Goal: Task Accomplishment & Management: Manage account settings

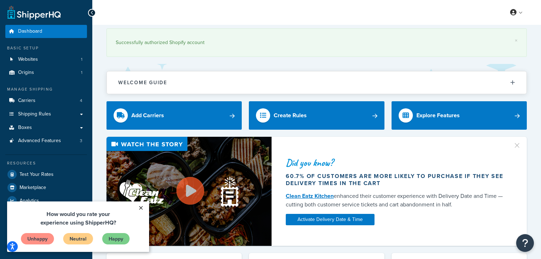
click at [140, 208] on link "×" at bounding box center [140, 207] width 12 height 13
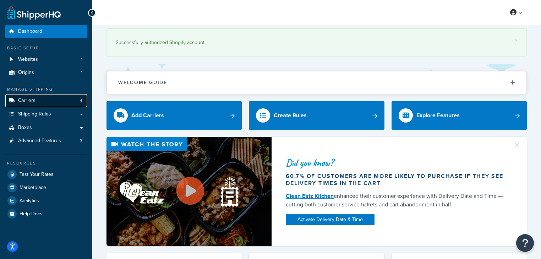
click at [50, 99] on link "Carriers 4" at bounding box center [46, 100] width 82 height 13
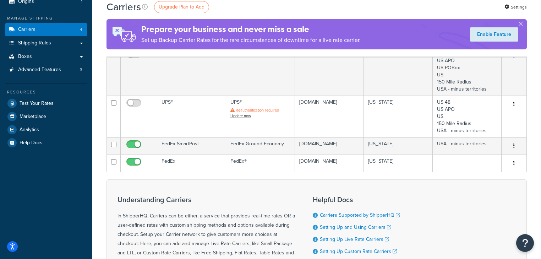
scroll to position [85, 0]
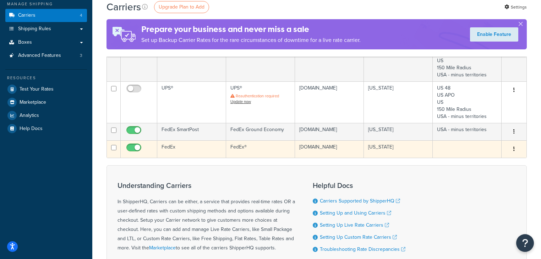
click at [513, 151] on icon "button" at bounding box center [513, 148] width 1 height 5
click at [470, 164] on link "Edit" at bounding box center [485, 166] width 56 height 15
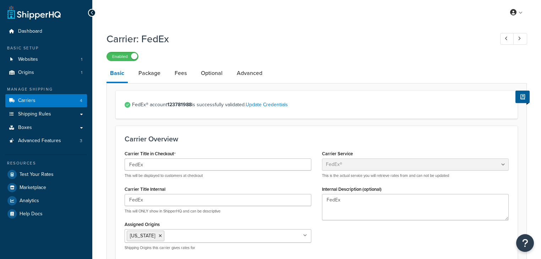
select select "fedEx"
select select "REGULAR_PICKUP"
select select "YOUR_PACKAGING"
click at [152, 75] on link "Package" at bounding box center [149, 73] width 29 height 17
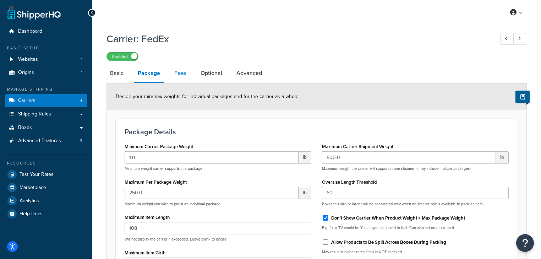
click at [179, 73] on link "Fees" at bounding box center [180, 73] width 19 height 17
select select "AFTER"
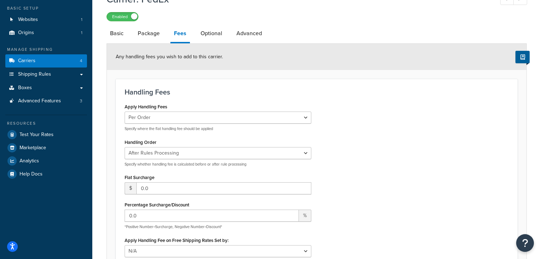
scroll to position [57, 0]
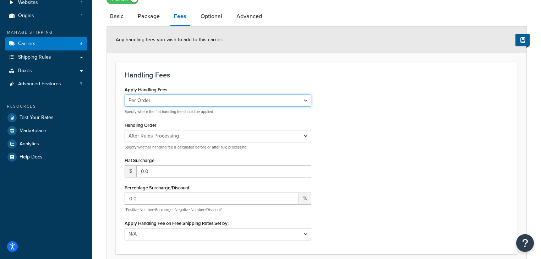
click at [308, 102] on select "Per Order Per Item Per Package" at bounding box center [218, 100] width 187 height 12
click at [395, 113] on div "Apply Handling Fees Per Order Per Item Per Package Specify where the flat handl…" at bounding box center [316, 164] width 395 height 160
drag, startPoint x: 193, startPoint y: 187, endPoint x: 125, endPoint y: 188, distance: 68.1
click at [125, 188] on div "Percentage Surcharge/Discount 0.0 % *Positive Number=Surcharge, Negative Number…" at bounding box center [218, 197] width 187 height 30
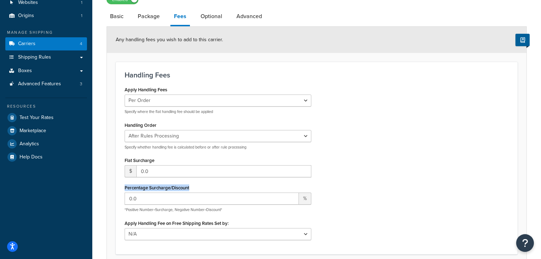
copy label "Percentage Surcharge/Discount"
click at [341, 195] on div "Apply Handling Fees Per Order Per Item Per Package Specify where the flat handl…" at bounding box center [316, 164] width 395 height 160
click at [306, 200] on span "%" at bounding box center [305, 198] width 12 height 12
click at [328, 190] on div "Apply Handling Fees Per Order Per Item Per Package Specify where the flat handl…" at bounding box center [316, 164] width 395 height 160
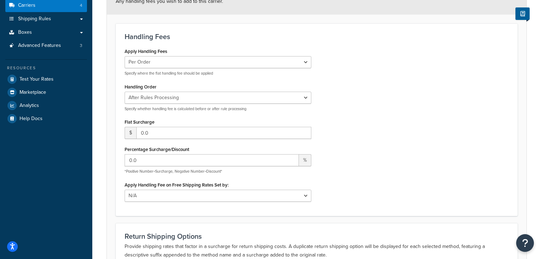
scroll to position [114, 0]
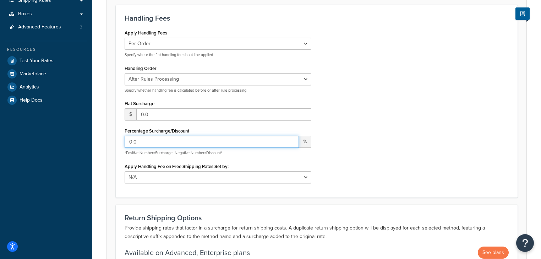
drag, startPoint x: 145, startPoint y: 140, endPoint x: 112, endPoint y: 140, distance: 32.6
click at [112, 140] on form "Any handling fees you wish to add to this carrier. Handling Fees Apply Handling…" at bounding box center [316, 133] width 419 height 326
type input "25.0"
click at [353, 127] on div "Apply Handling Fees Per Order Per Item Per Package Specify where the flat handl…" at bounding box center [316, 108] width 395 height 160
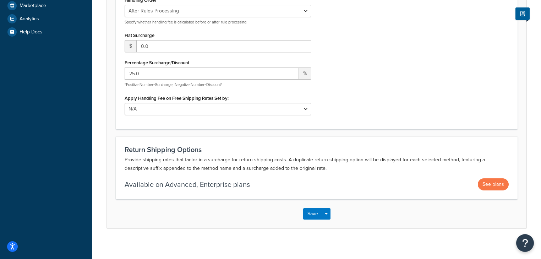
scroll to position [187, 0]
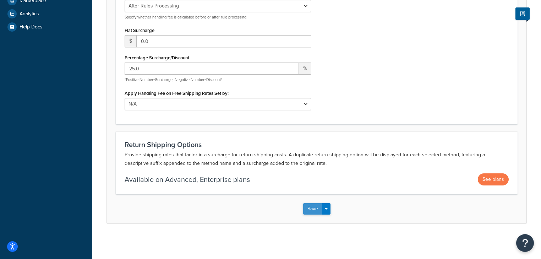
click at [314, 207] on button "Save" at bounding box center [312, 208] width 19 height 11
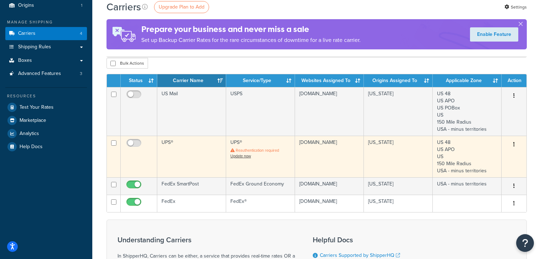
scroll to position [36, 0]
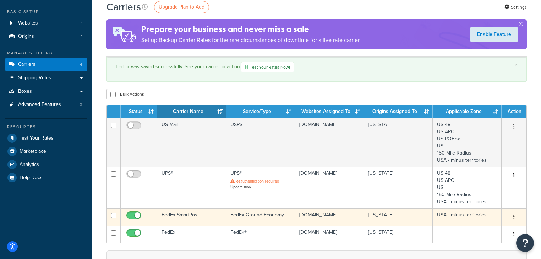
click at [513, 216] on button "button" at bounding box center [514, 216] width 10 height 11
click at [476, 231] on link "Edit" at bounding box center [485, 231] width 56 height 15
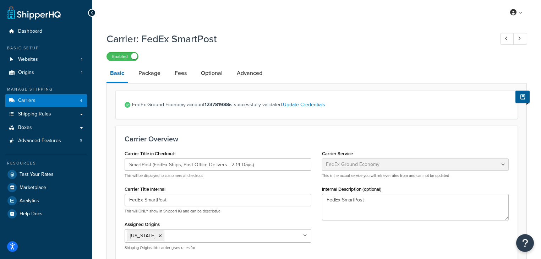
select select "smartPost"
select select "REGULAR_PICKUP"
select select "YOUR_PACKAGING"
click at [177, 73] on link "Fees" at bounding box center [180, 73] width 19 height 17
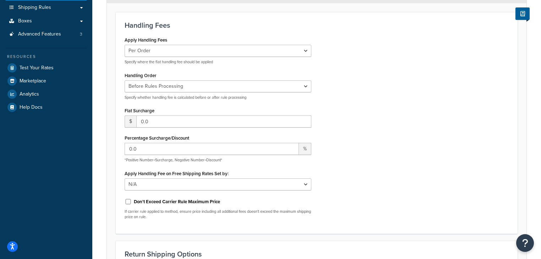
scroll to position [142, 0]
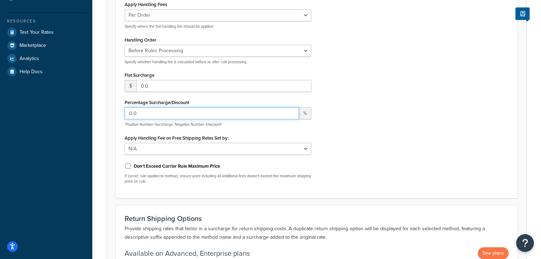
drag, startPoint x: 147, startPoint y: 113, endPoint x: 116, endPoint y: 110, distance: 31.7
click at [116, 110] on div "Handling Fees Apply Handling Fees Per Order Per Item Per Package Specify where …" at bounding box center [317, 87] width 402 height 221
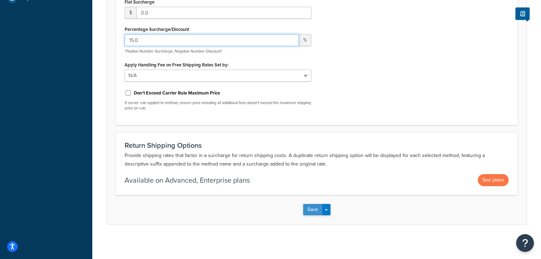
scroll to position [216, 0]
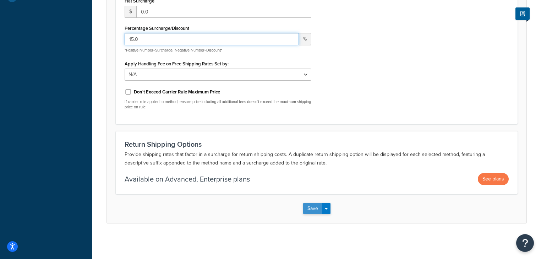
type input "15.0"
click at [311, 206] on button "Save" at bounding box center [312, 208] width 19 height 11
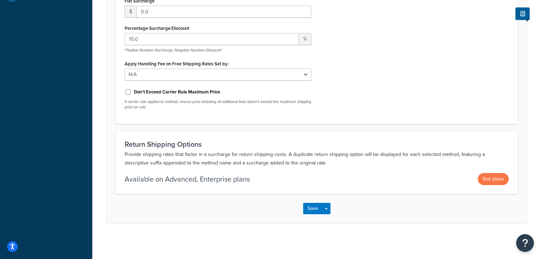
scroll to position [0, 0]
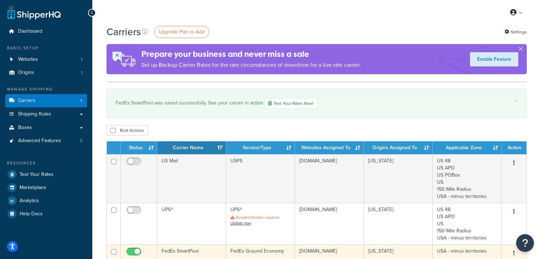
scroll to position [85, 0]
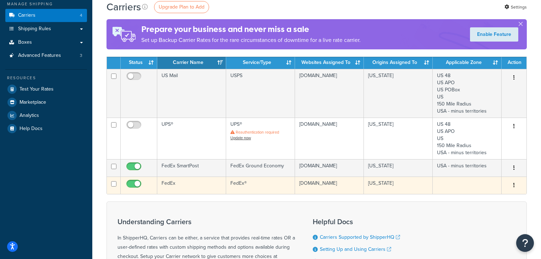
click at [512, 187] on button "button" at bounding box center [514, 185] width 10 height 11
click at [470, 201] on link "Edit" at bounding box center [485, 202] width 56 height 15
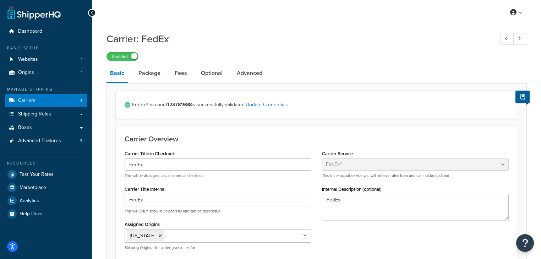
select select "fedEx"
select select "REGULAR_PICKUP"
select select "YOUR_PACKAGING"
click at [214, 72] on link "Optional" at bounding box center [211, 73] width 29 height 17
select select "residential"
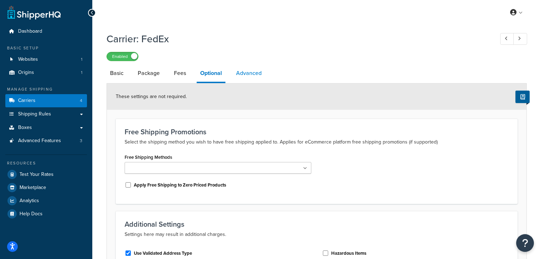
click at [255, 71] on link "Advanced" at bounding box center [248, 73] width 33 height 17
select select "false"
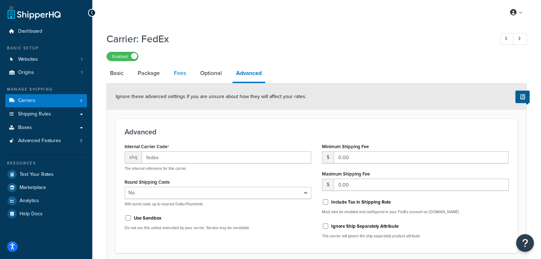
click at [177, 71] on link "Fees" at bounding box center [179, 73] width 19 height 17
select select "AFTER"
